Goal: Check status: Check status

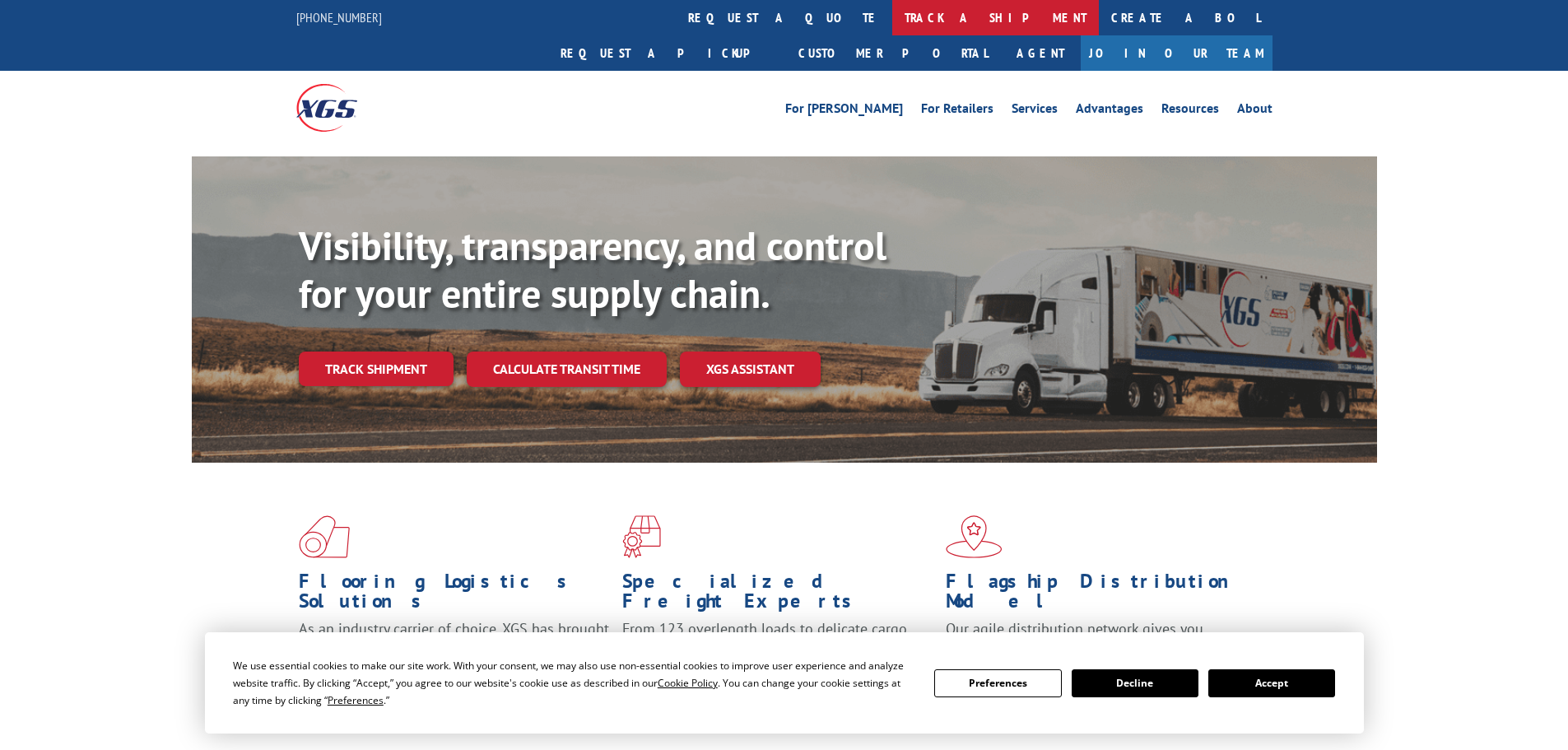
click at [893, 16] on link "track a shipment" at bounding box center [996, 18] width 207 height 35
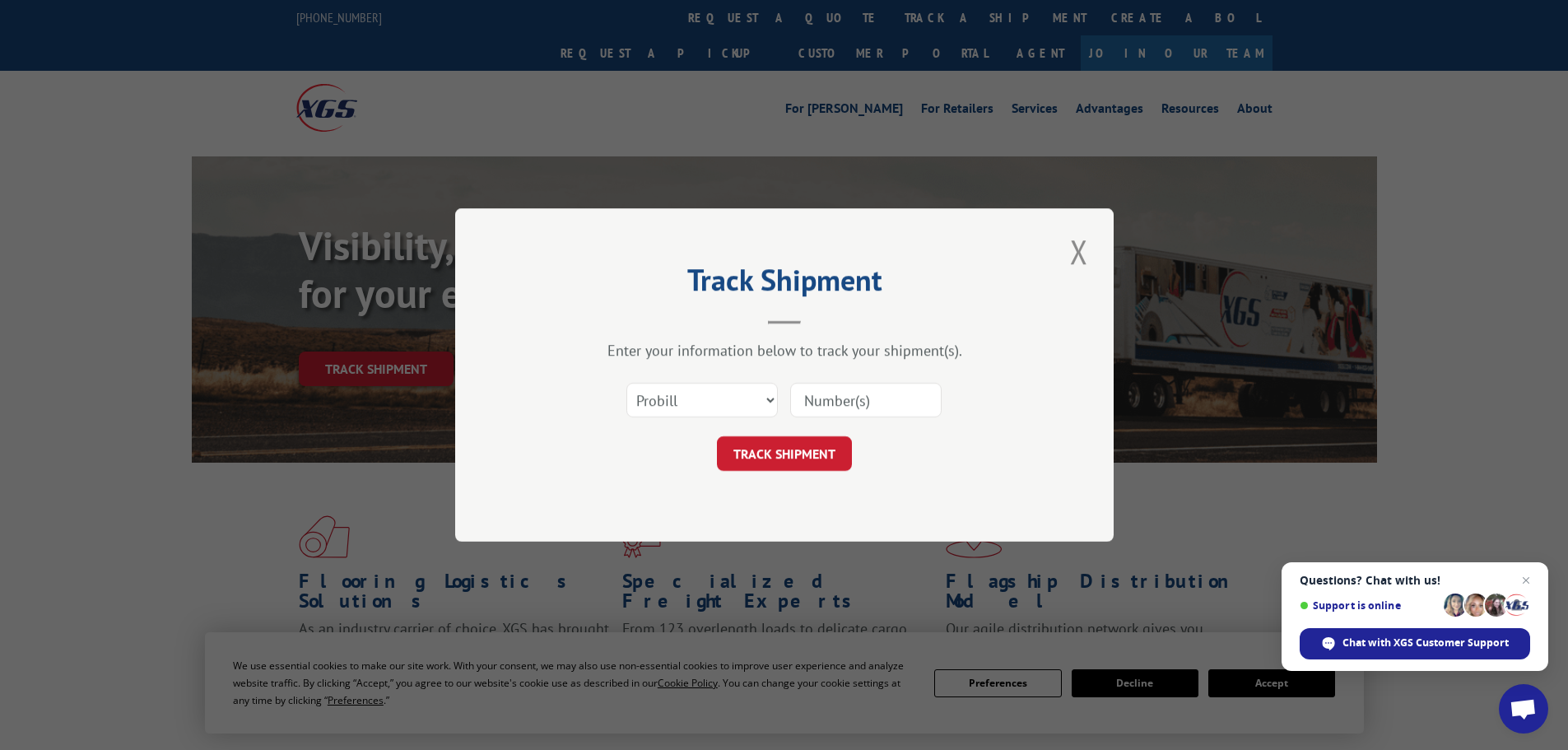
paste input "2822874"
type input "2822874"
click at [766, 444] on button "TRACK SHIPMENT" at bounding box center [785, 453] width 135 height 34
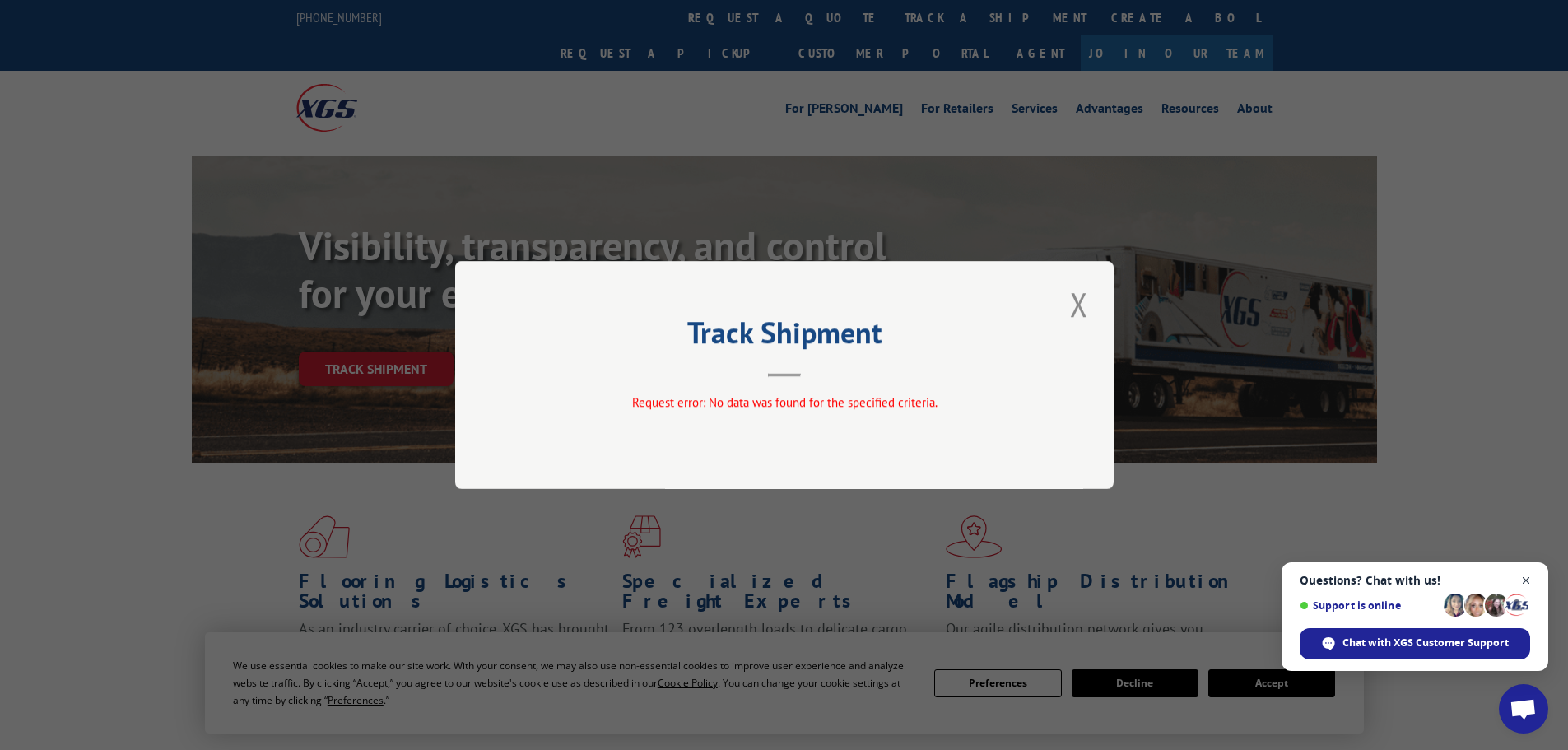
click at [1524, 577] on span "Open chat" at bounding box center [1526, 580] width 20 height 20
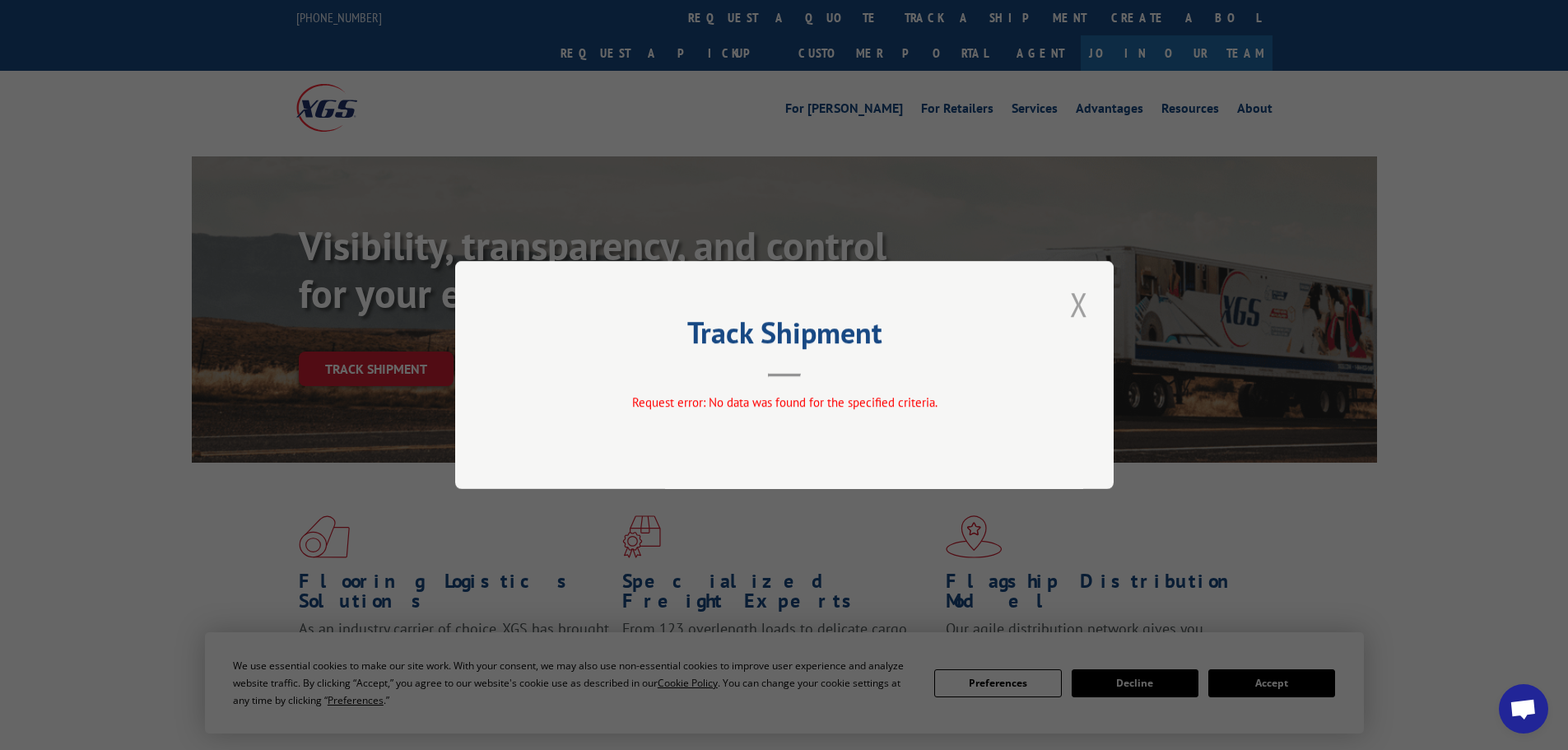
click at [1077, 305] on button "Close modal" at bounding box center [1079, 304] width 28 height 46
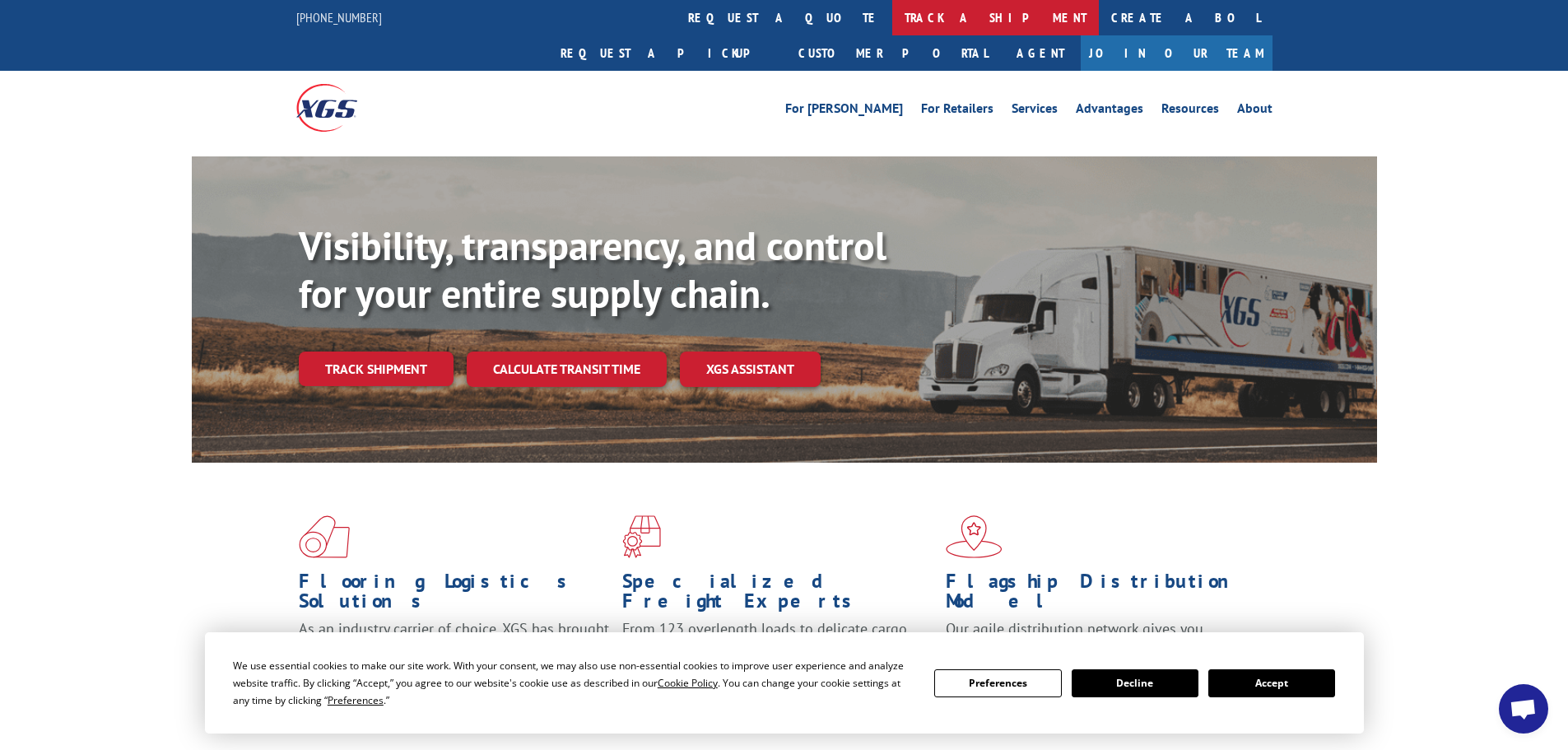
click at [893, 18] on link "track a shipment" at bounding box center [996, 18] width 207 height 35
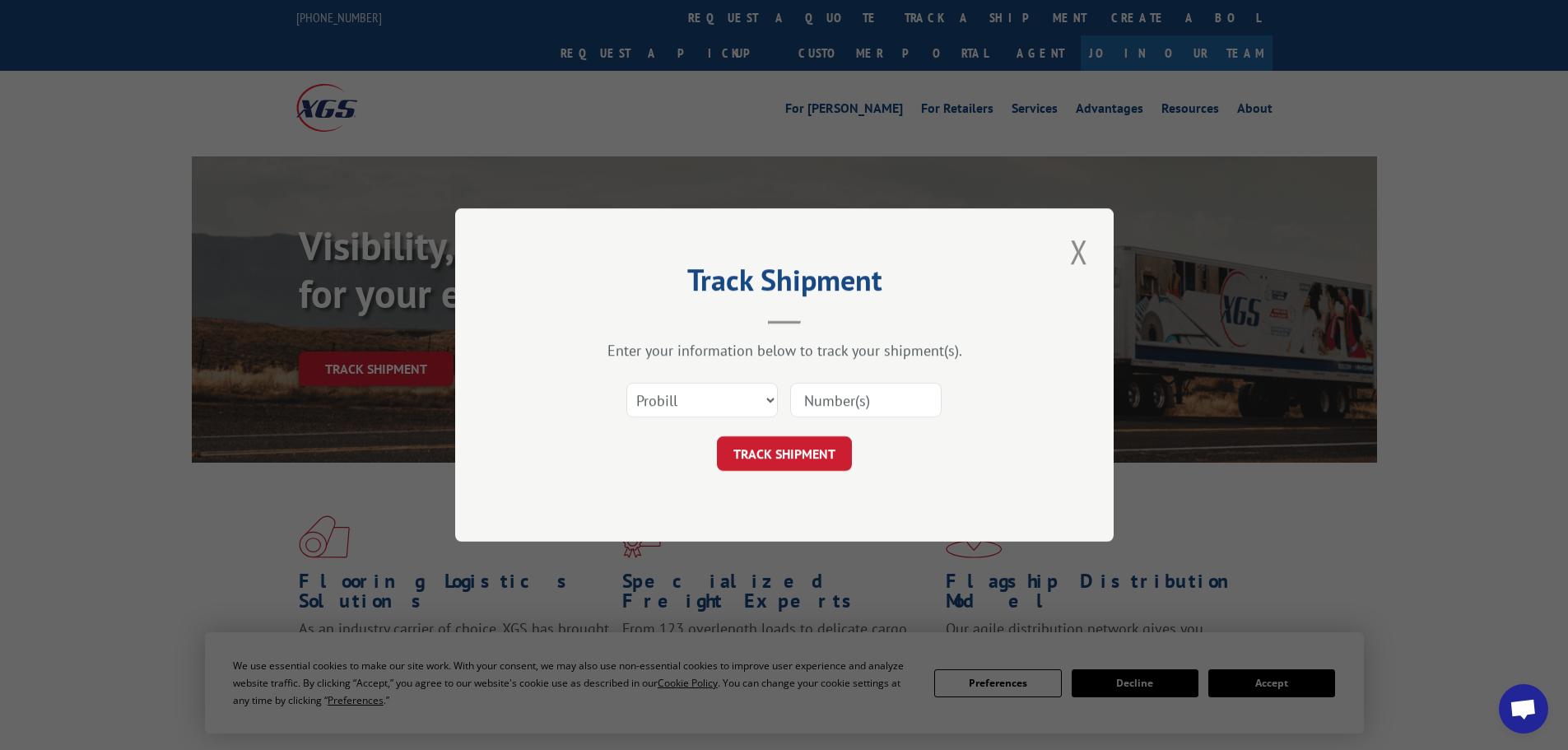
paste input "0078104043"
type input "0078104043"
click at [773, 399] on select "Select category... Probill BOL PO" at bounding box center [702, 400] width 152 height 34
click at [723, 402] on select "Select category... Probill BOL PO" at bounding box center [702, 400] width 152 height 34
click at [731, 405] on select "Select category... Probill BOL PO" at bounding box center [702, 400] width 152 height 34
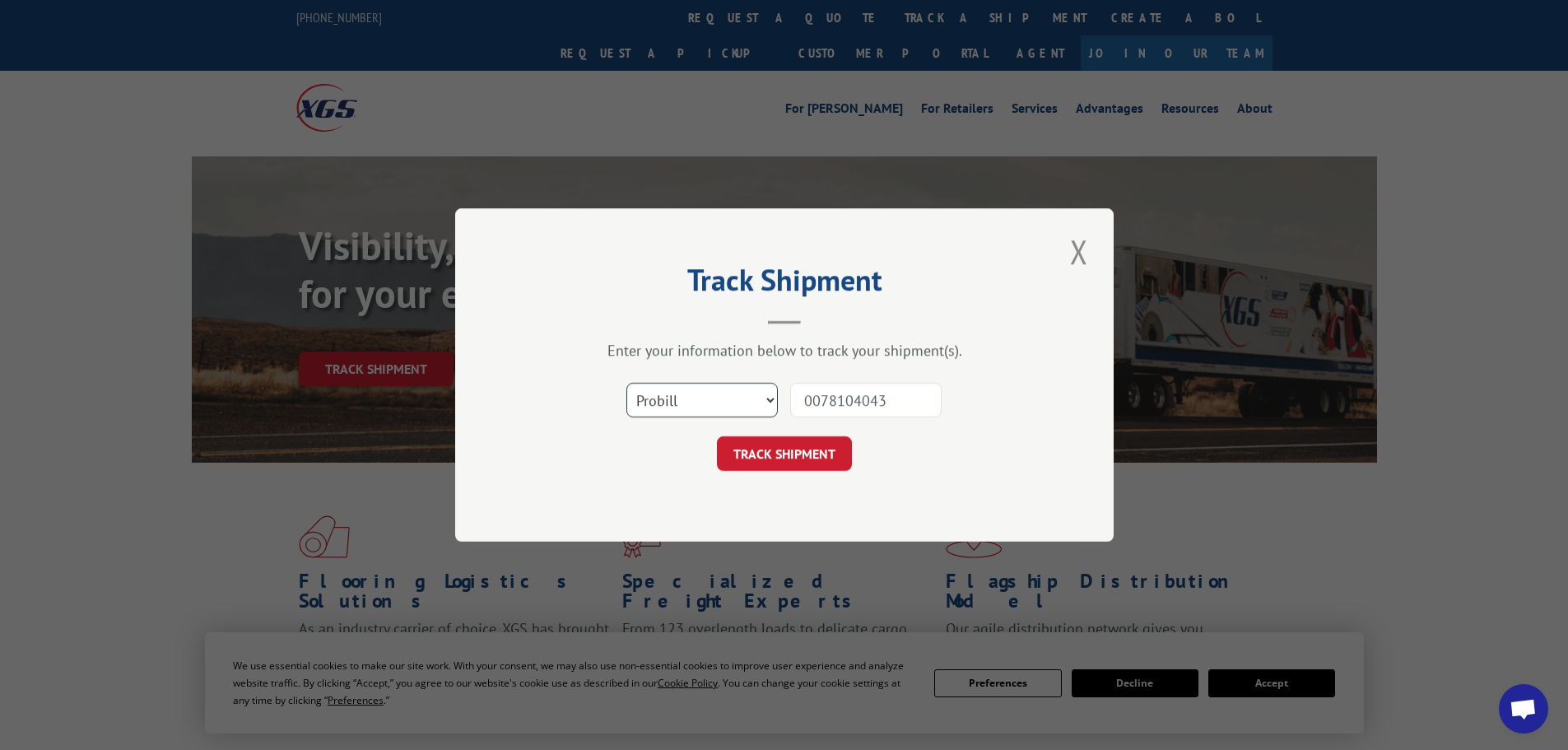
select select "bol"
click at [626, 383] on select "Select category... Probill BOL PO" at bounding box center [702, 400] width 152 height 34
click at [790, 452] on button "TRACK SHIPMENT" at bounding box center [785, 453] width 135 height 34
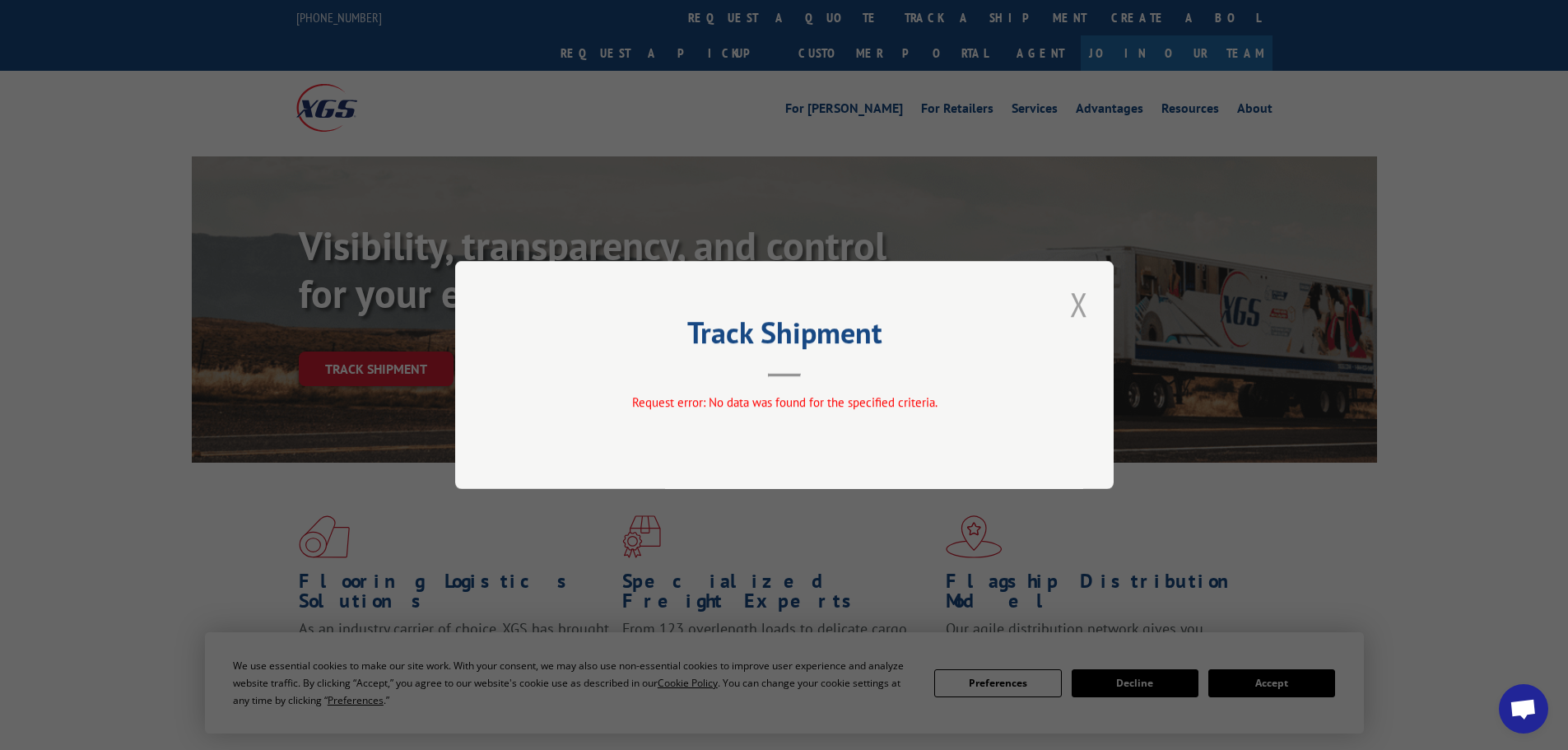
click at [1079, 302] on button "Close modal" at bounding box center [1079, 304] width 28 height 46
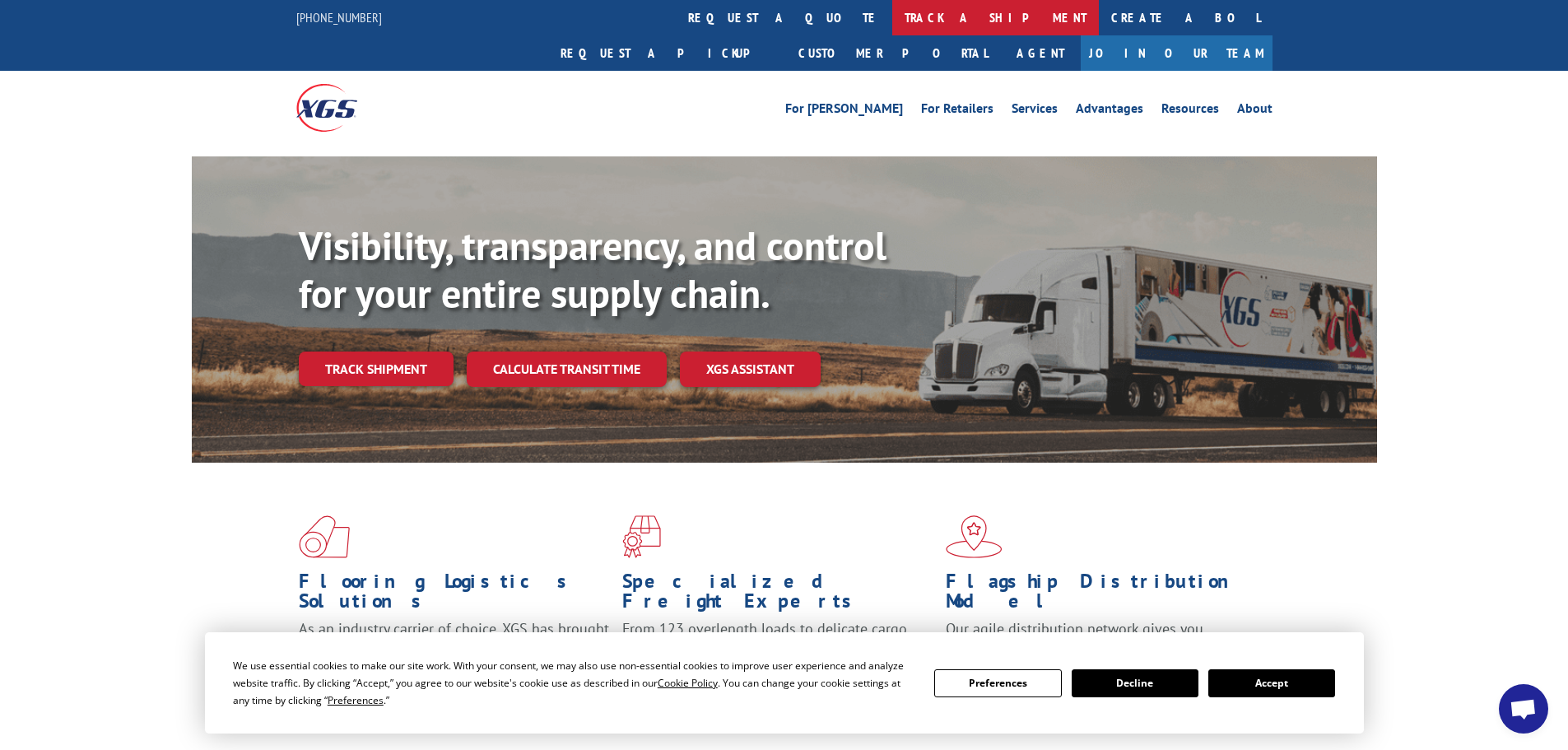
click at [893, 16] on link "track a shipment" at bounding box center [996, 18] width 207 height 35
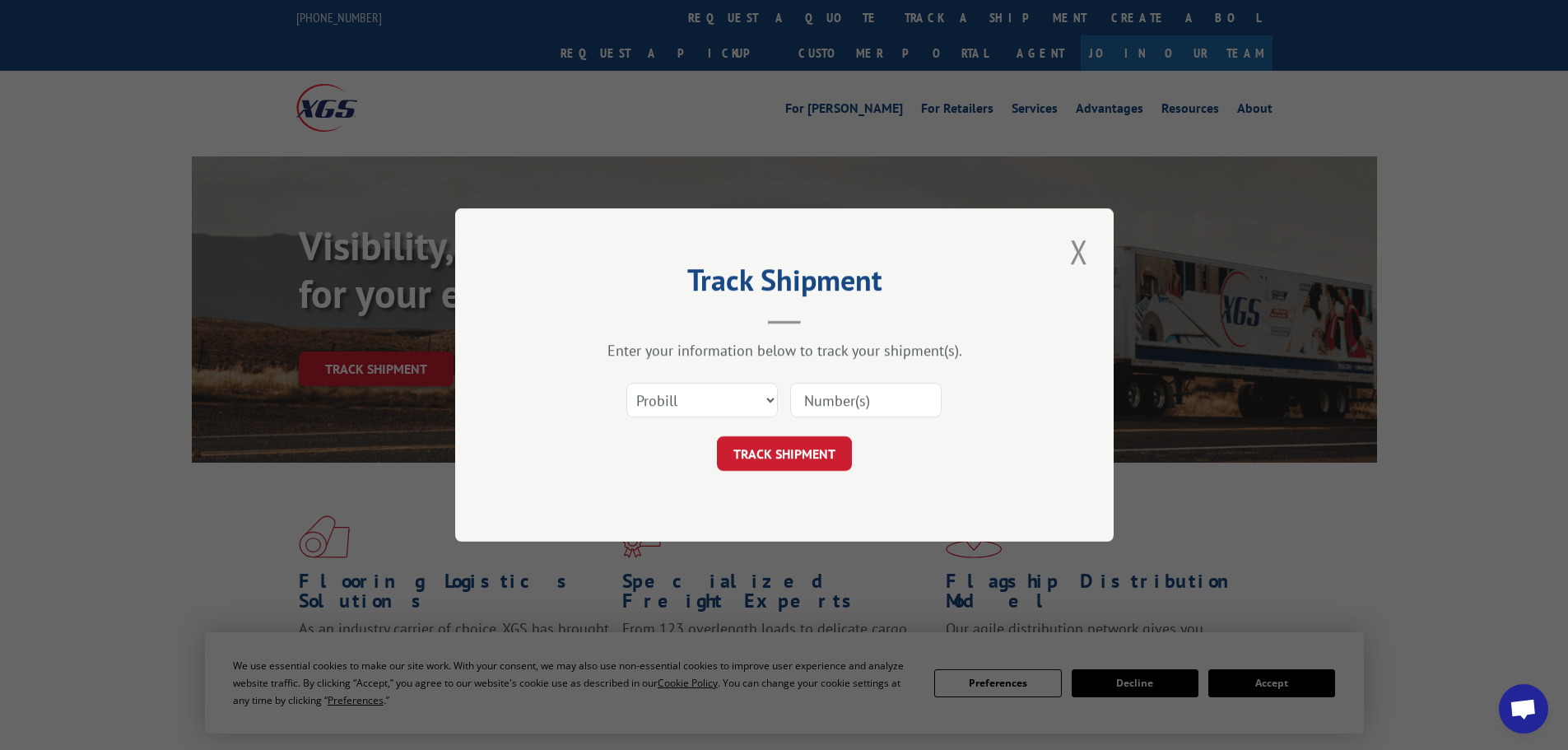
paste input "2822874"
type input "2822874"
click at [800, 444] on button "TRACK SHIPMENT" at bounding box center [785, 453] width 135 height 34
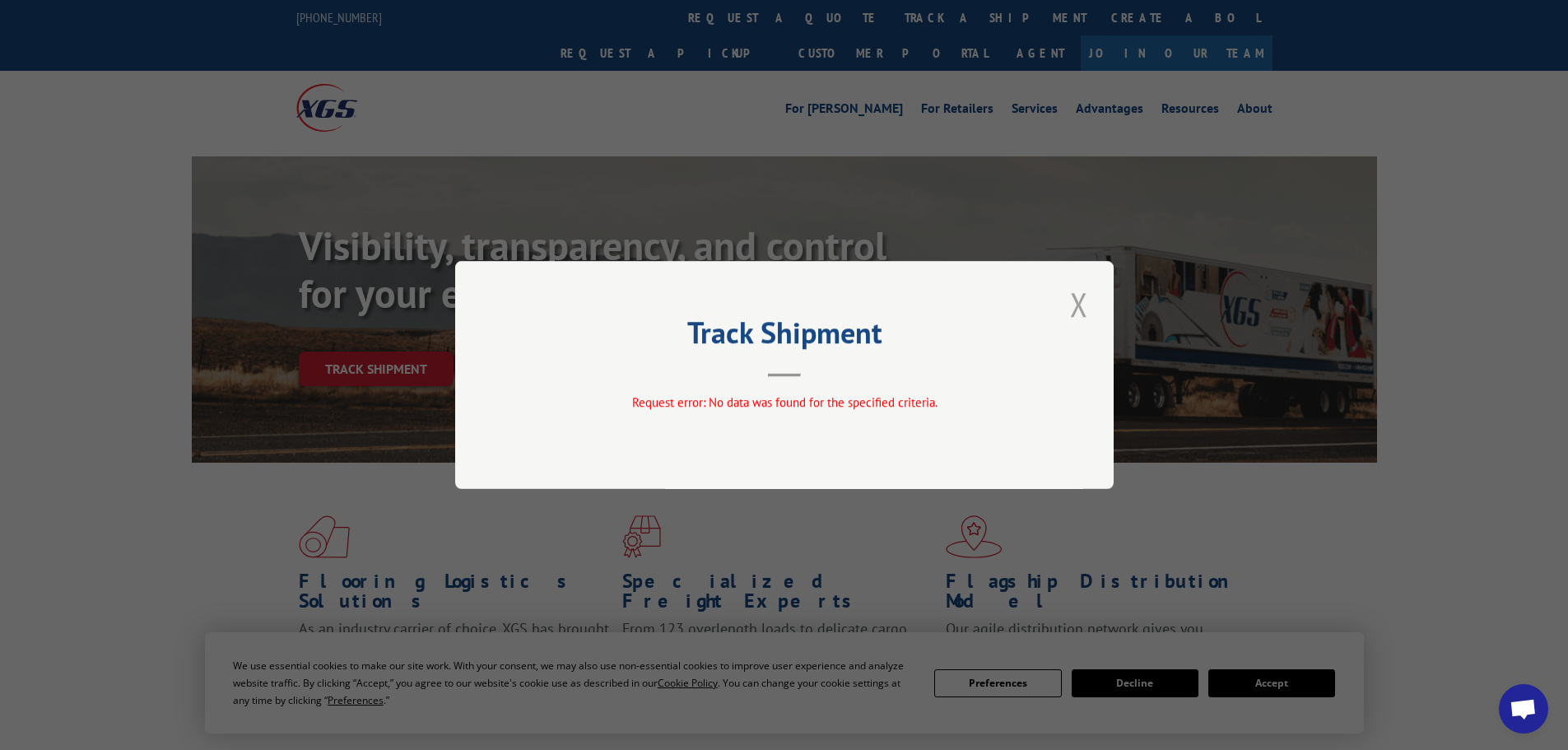
click at [1082, 306] on button "Close modal" at bounding box center [1079, 304] width 28 height 46
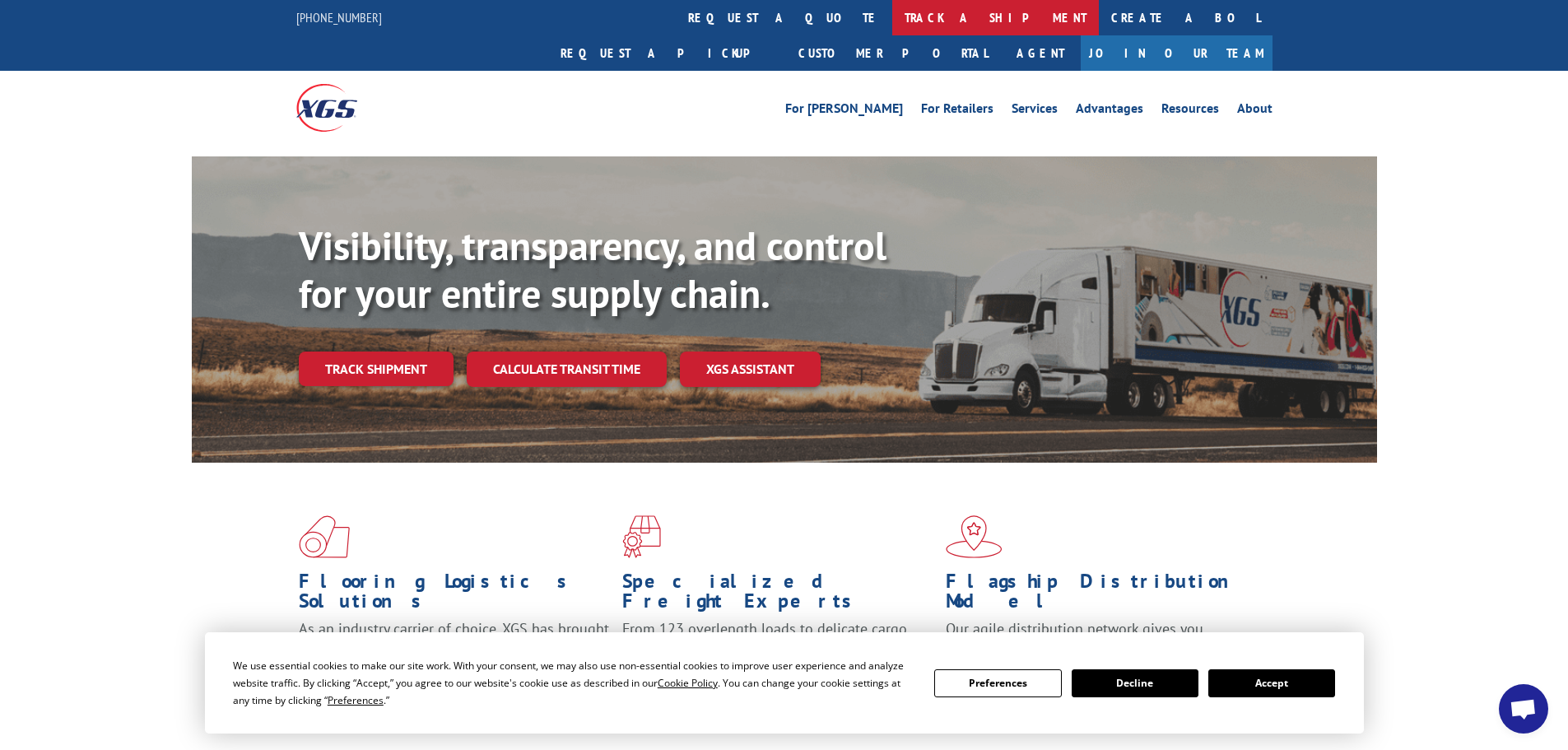
click at [893, 12] on link "track a shipment" at bounding box center [996, 18] width 207 height 35
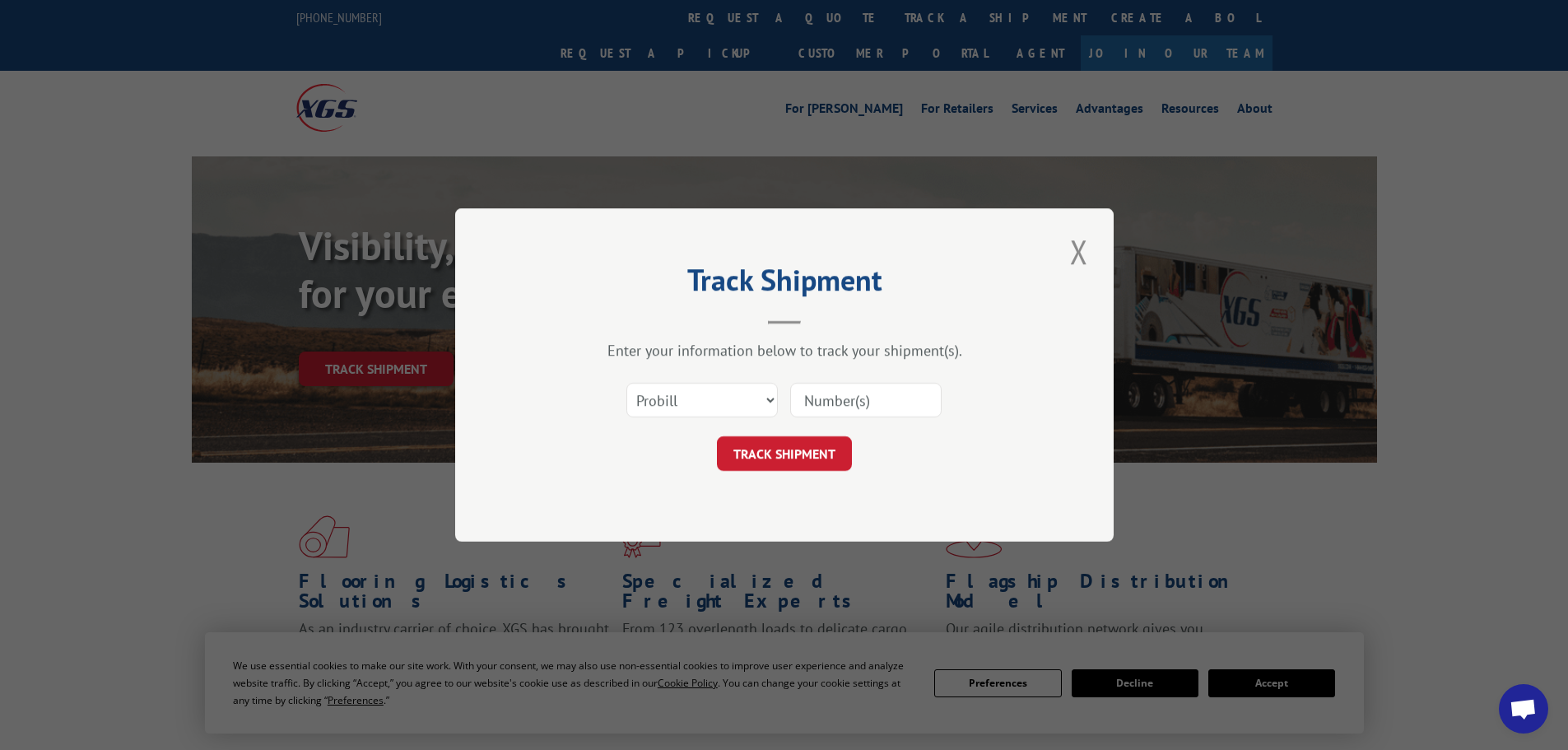
click at [810, 391] on input at bounding box center [865, 400] width 152 height 34
type input "30540598"
click at [771, 398] on select "Select category... Probill BOL PO" at bounding box center [702, 400] width 152 height 34
select select "po"
click at [626, 383] on select "Select category... Probill BOL PO" at bounding box center [702, 400] width 152 height 34
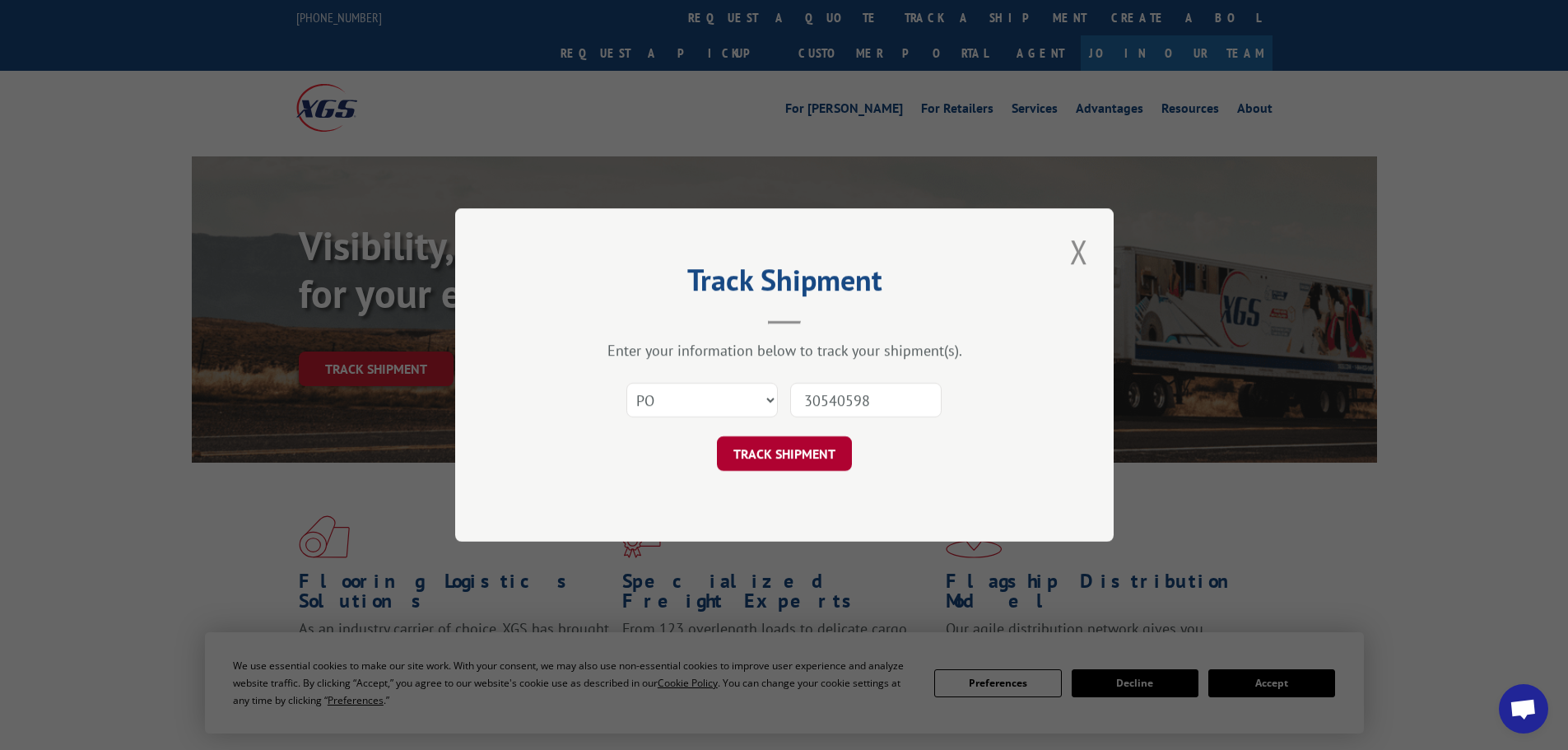
click at [741, 451] on button "TRACK SHIPMENT" at bounding box center [785, 453] width 135 height 34
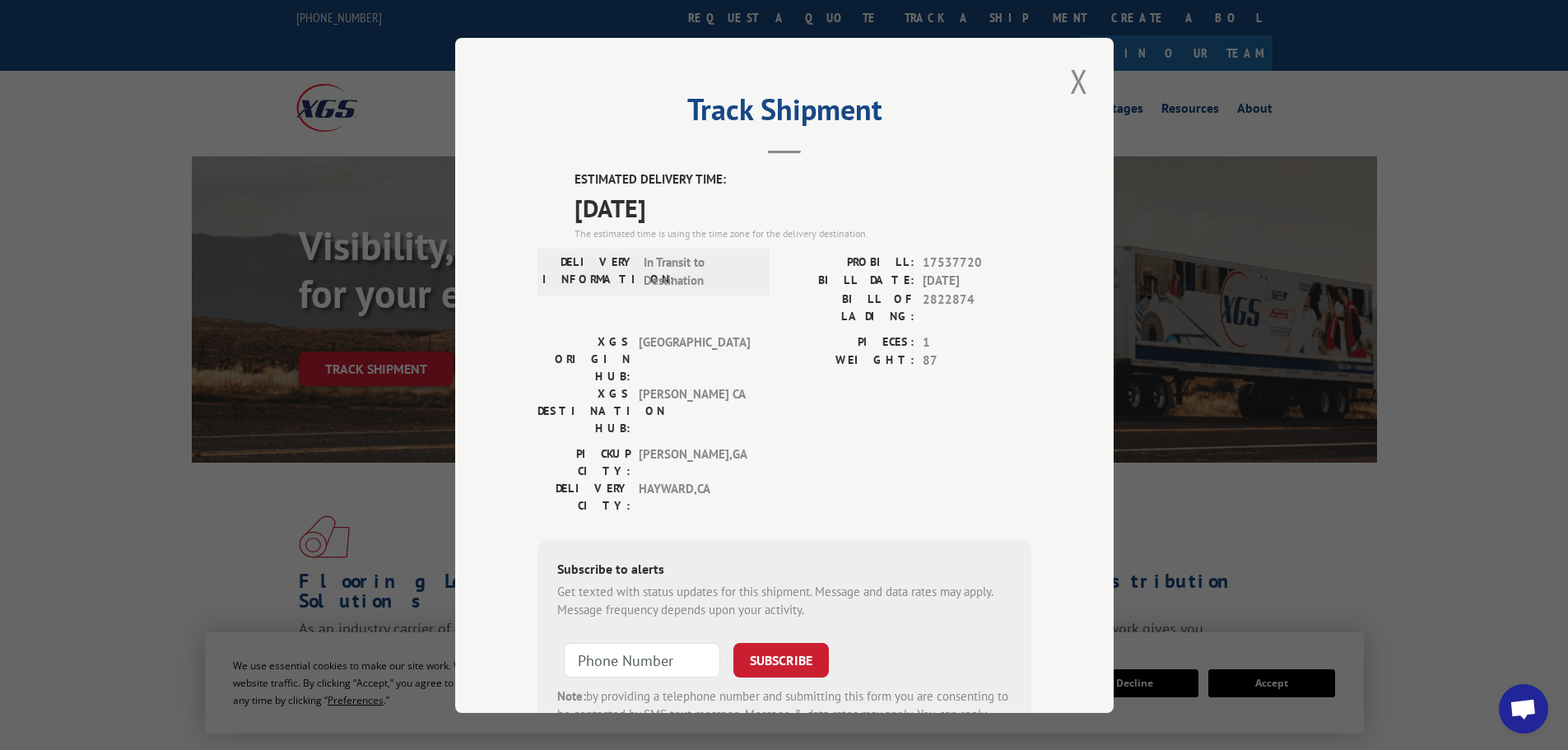
click at [1173, 219] on div "Track Shipment ESTIMATED DELIVERY TIME: [DATE] The estimated time is using the …" at bounding box center [784, 375] width 1568 height 750
click at [1070, 75] on button "Close modal" at bounding box center [1079, 81] width 28 height 46
